Goal: Information Seeking & Learning: Learn about a topic

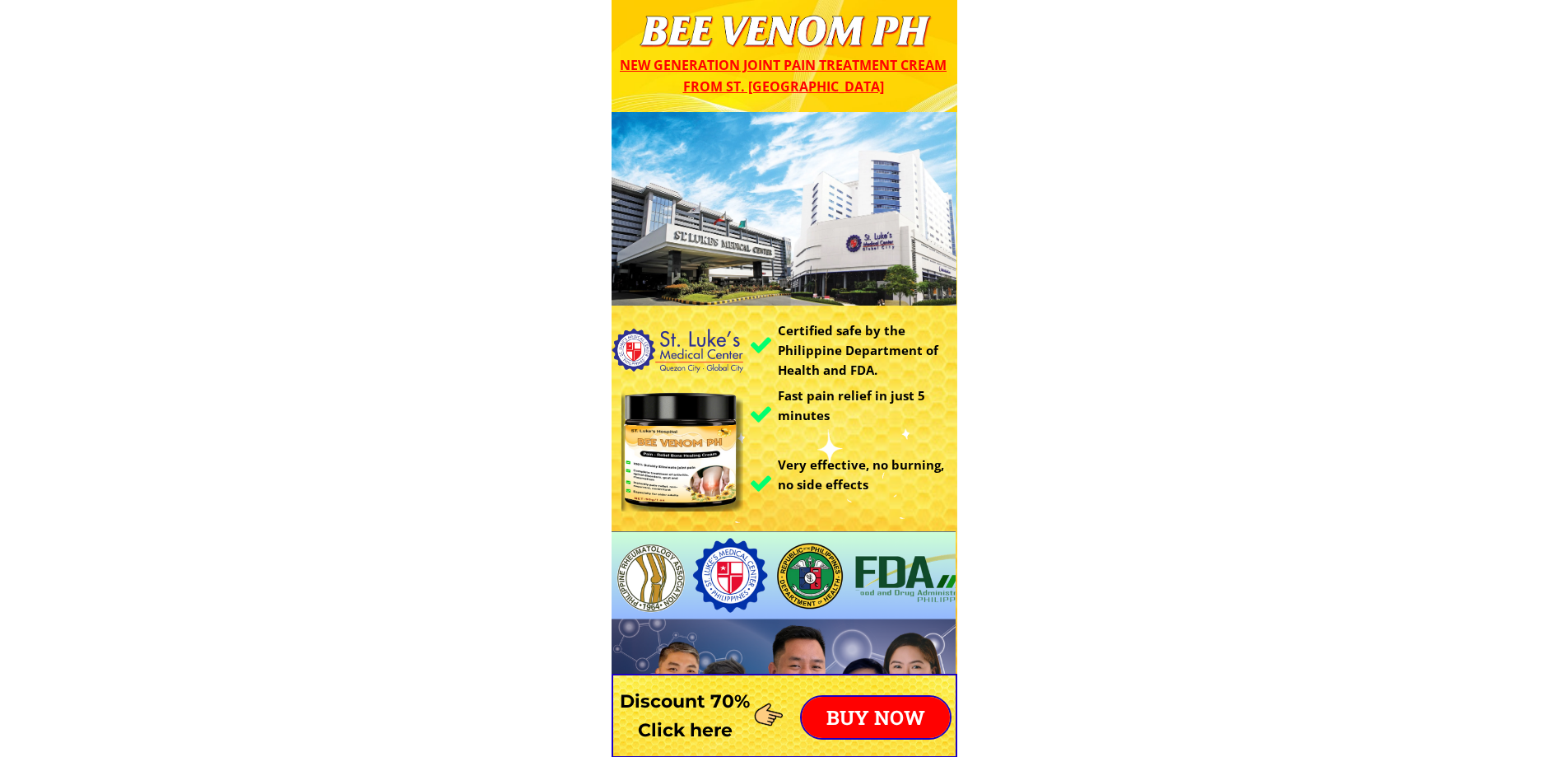
drag, startPoint x: 667, startPoint y: 23, endPoint x: 890, endPoint y: 25, distance: 223.0
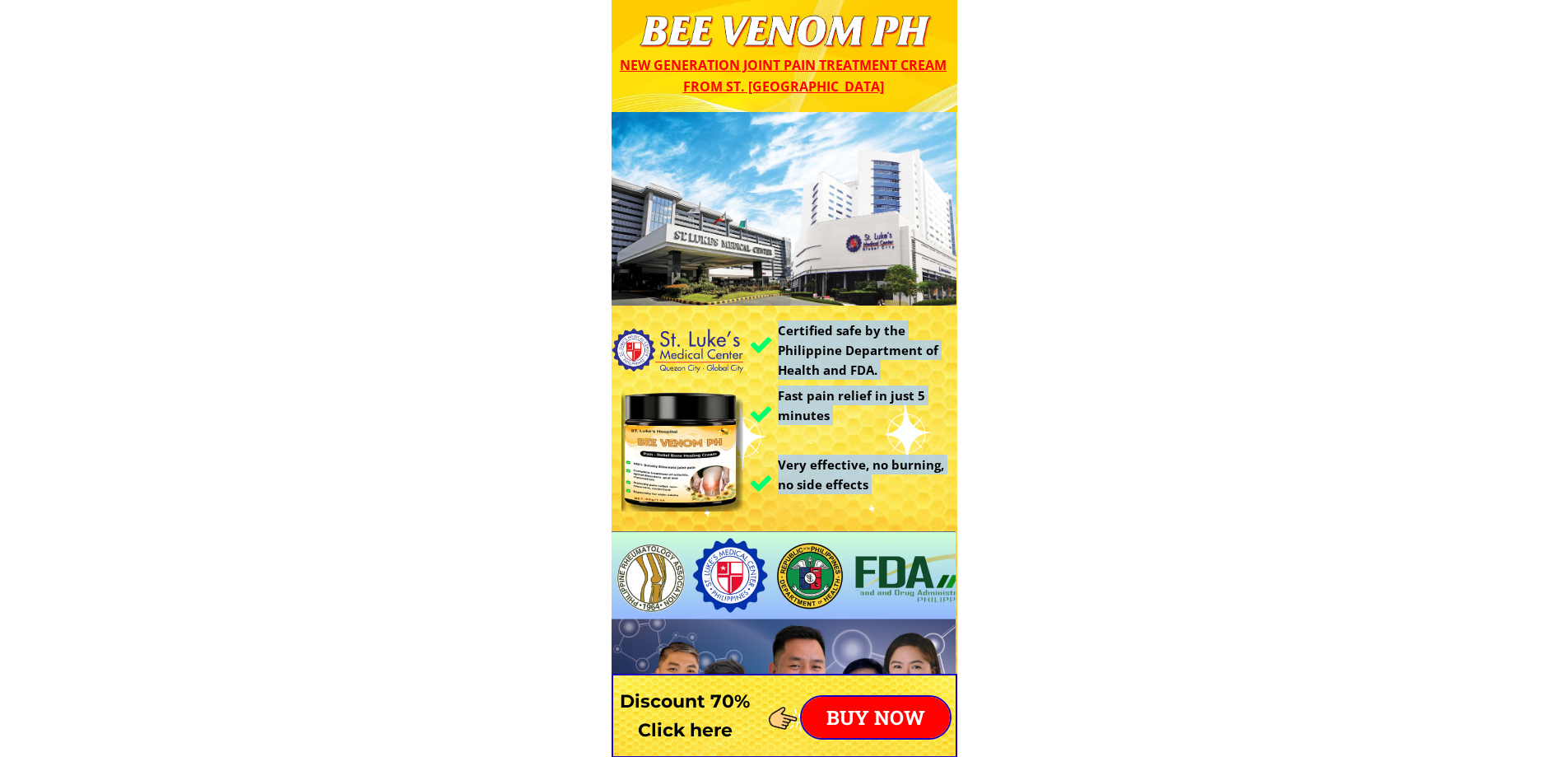
drag, startPoint x: 945, startPoint y: 35, endPoint x: 577, endPoint y: 32, distance: 368.0
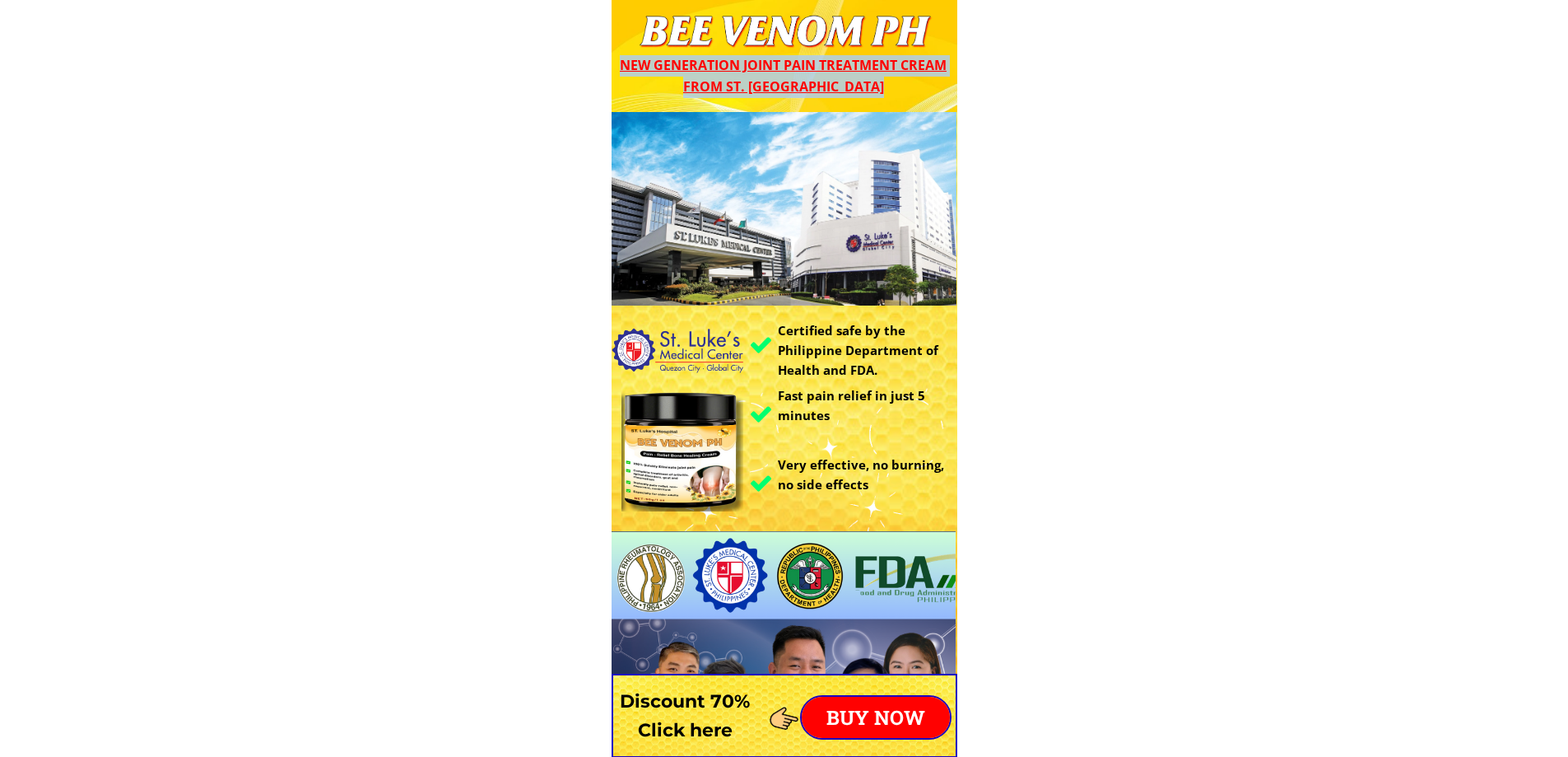
drag, startPoint x: 640, startPoint y: 26, endPoint x: 941, endPoint y: 26, distance: 301.0
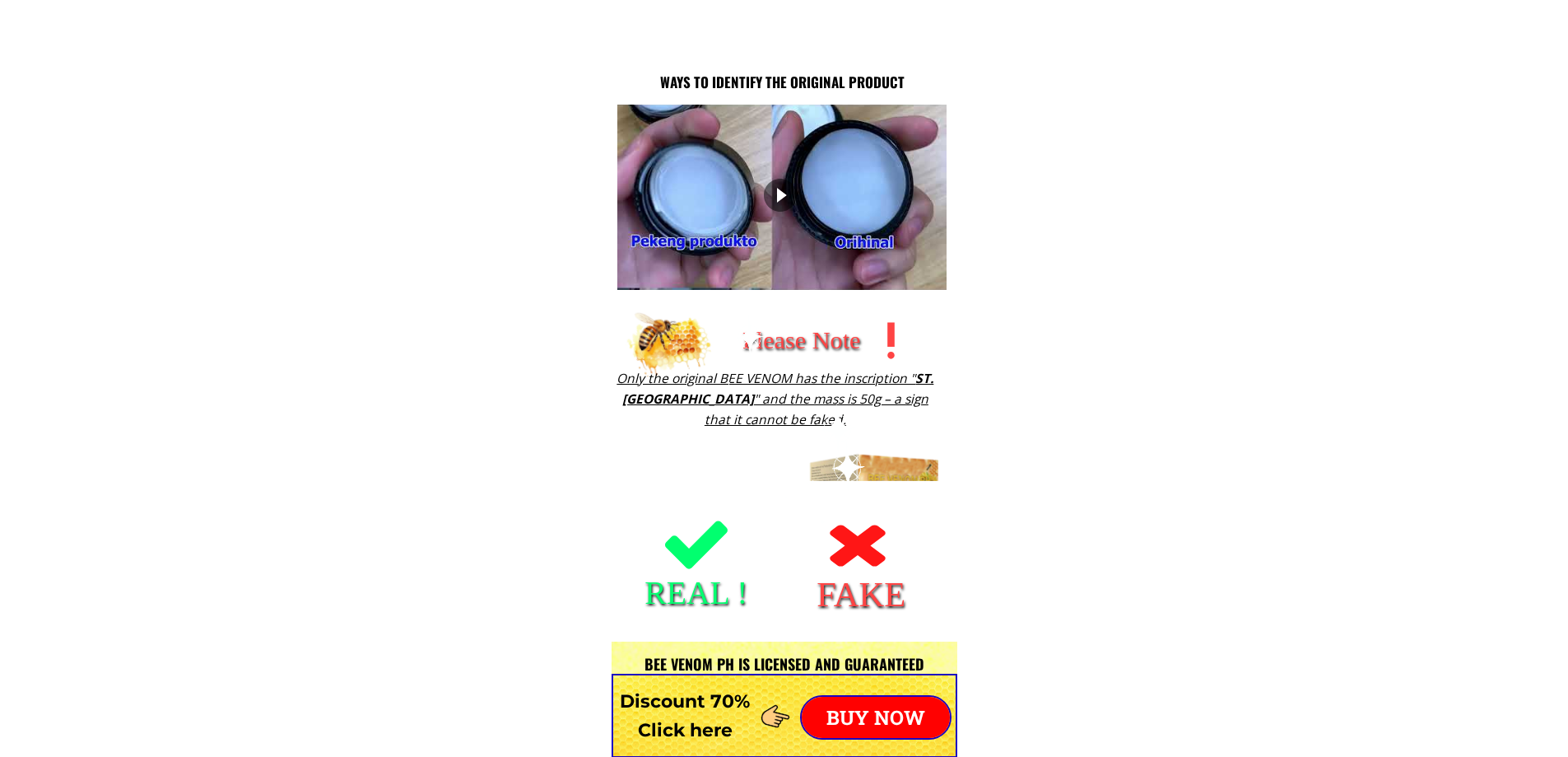
scroll to position [2063, 0]
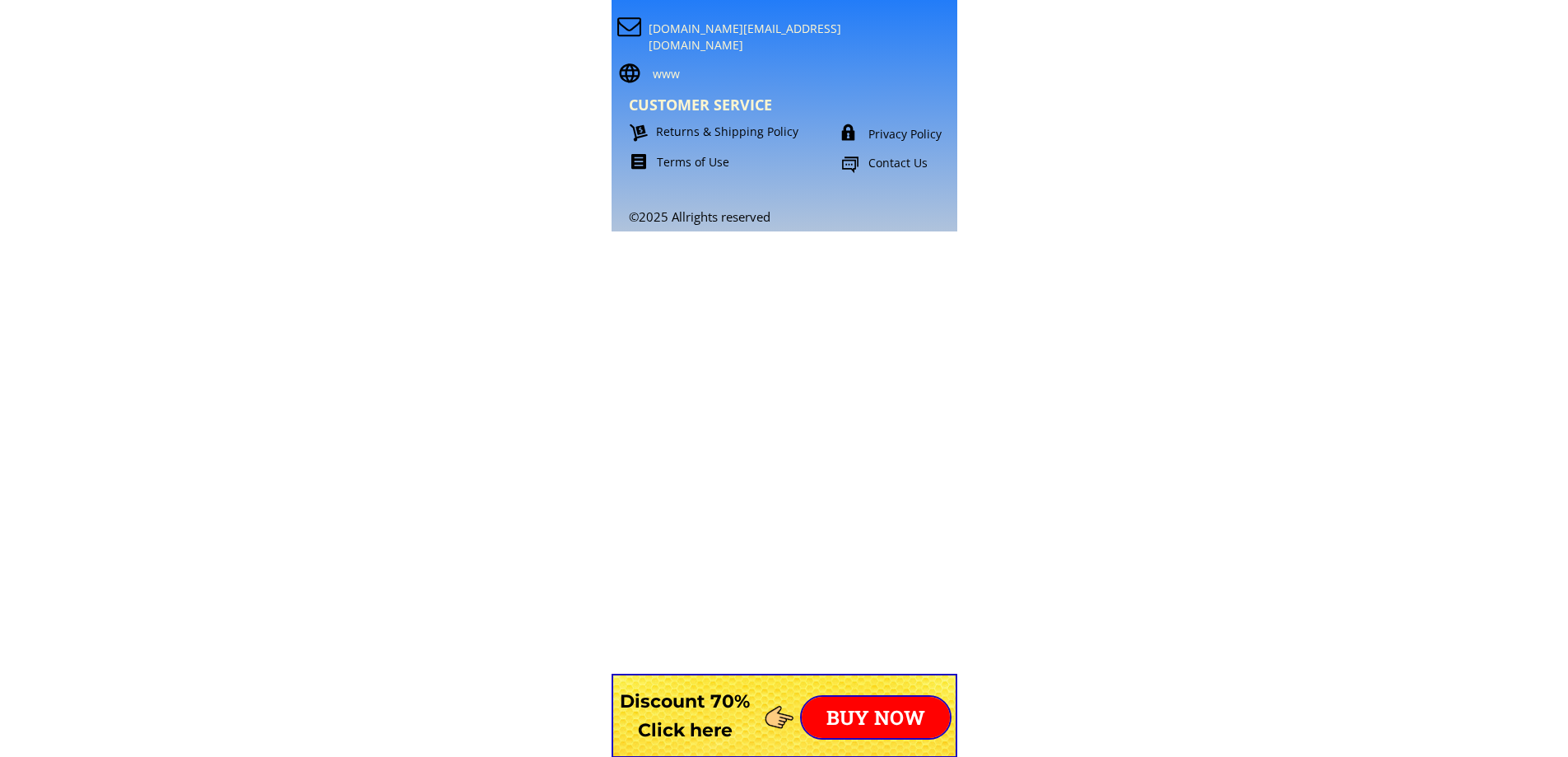
click at [881, 136] on p "Privacy Policy" at bounding box center [926, 134] width 116 height 17
